Goal: Navigation & Orientation: Find specific page/section

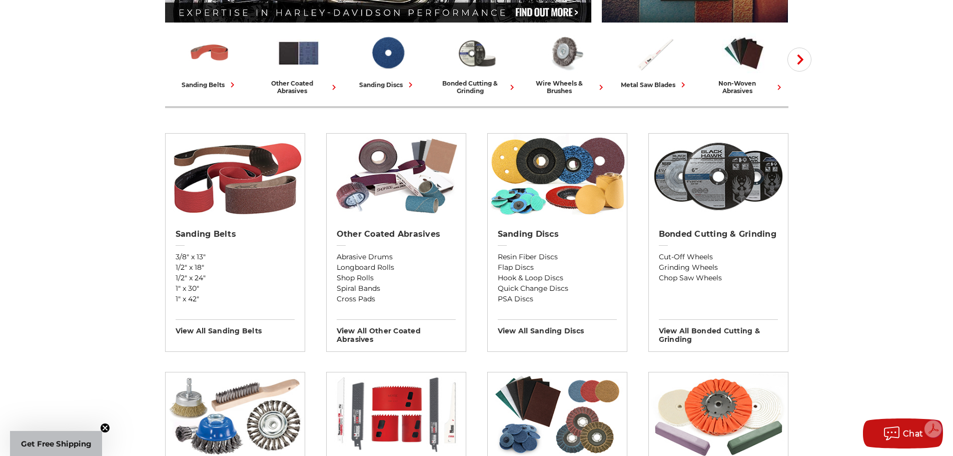
scroll to position [300, 0]
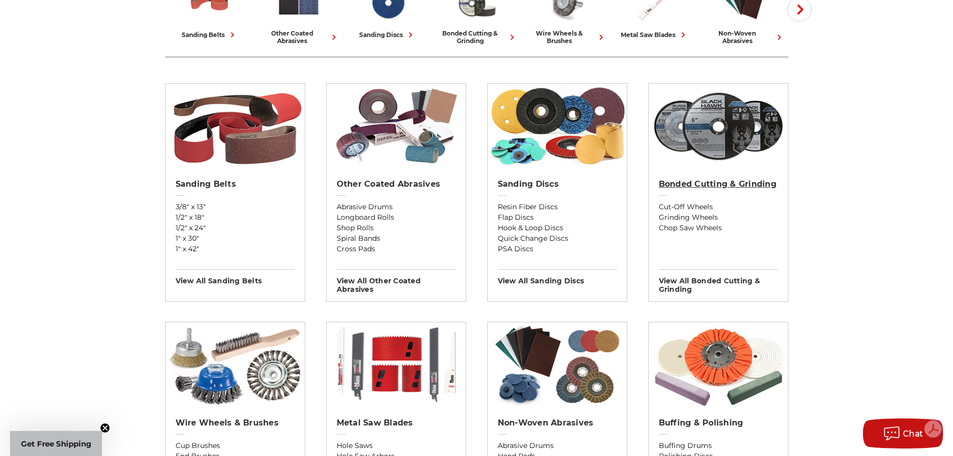
click at [742, 183] on h2 "Bonded Cutting & Grinding" at bounding box center [718, 184] width 119 height 10
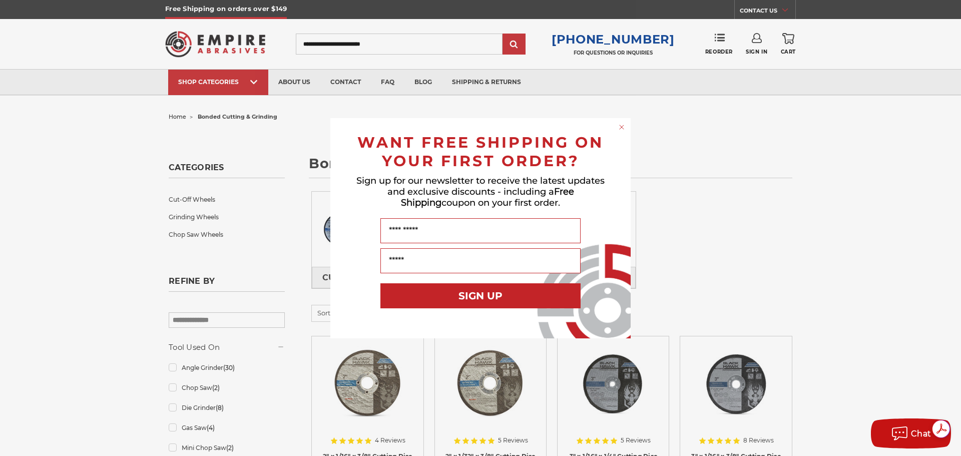
click at [619, 126] on circle "Close dialog" at bounding box center [622, 127] width 10 height 10
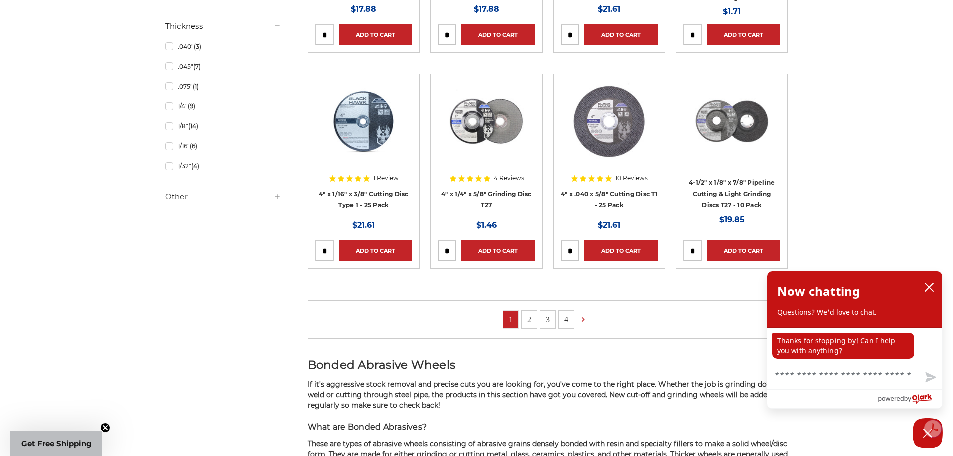
scroll to position [701, 0]
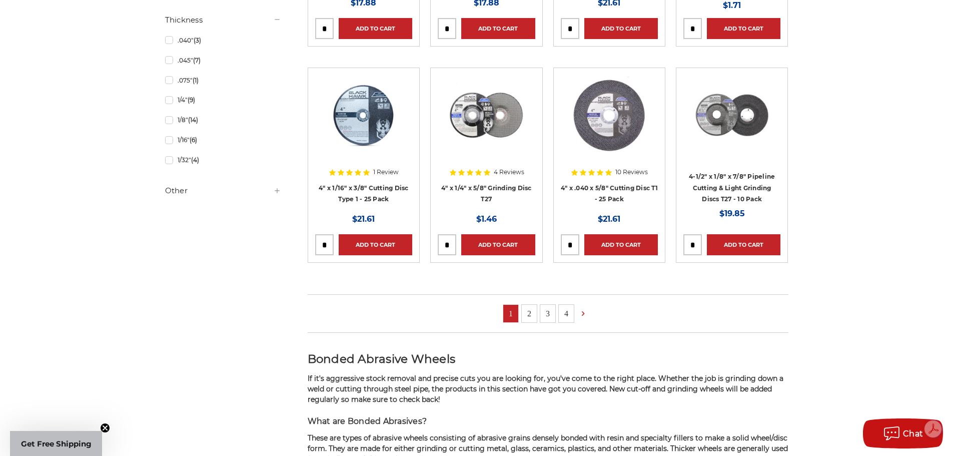
click at [526, 309] on link "2" at bounding box center [529, 314] width 15 height 18
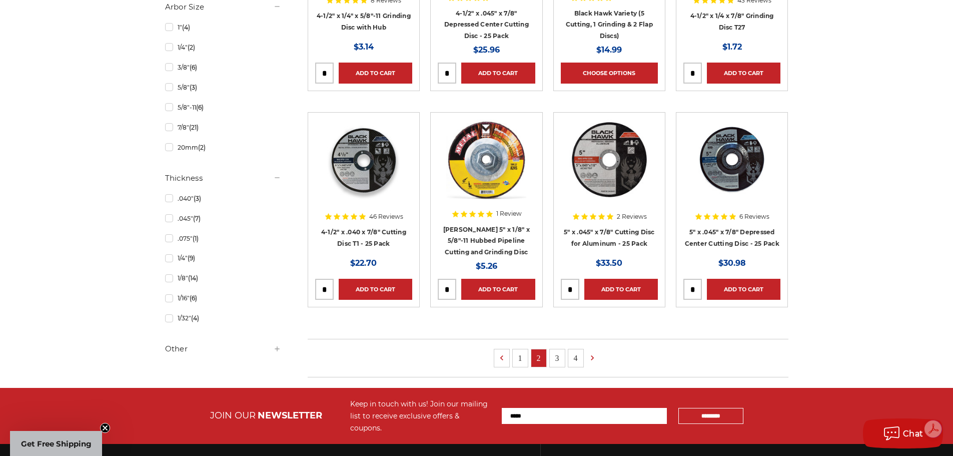
scroll to position [550, 0]
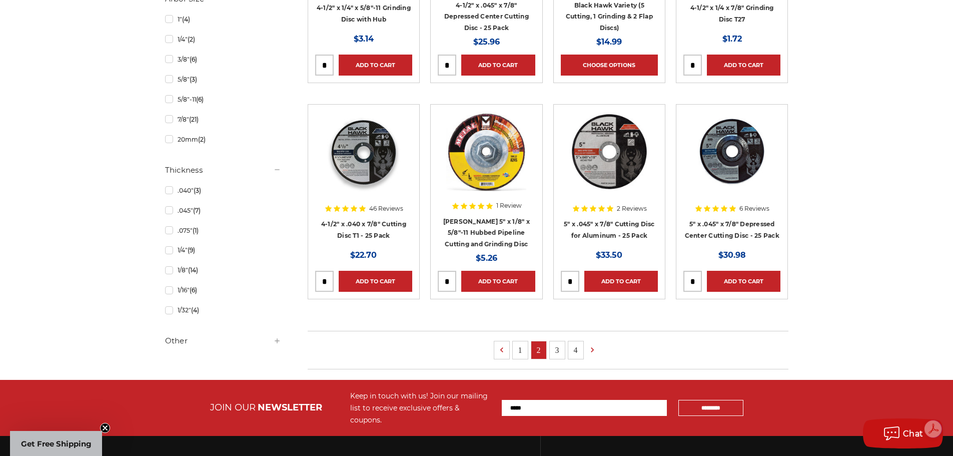
click at [556, 348] on link "3" at bounding box center [557, 350] width 15 height 18
